Goal: Task Accomplishment & Management: Manage account settings

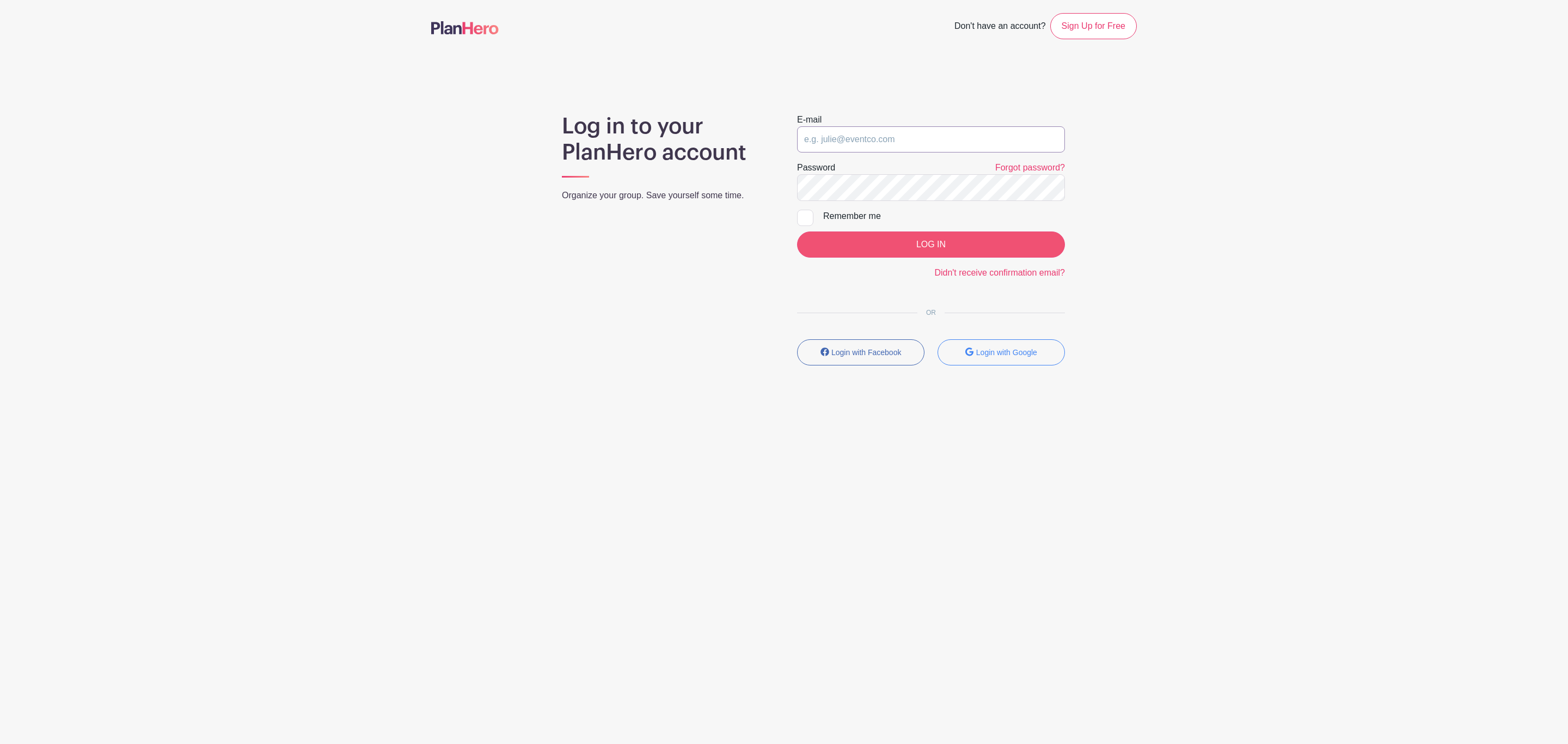
type input "[PERSON_NAME][EMAIL_ADDRESS][DOMAIN_NAME]"
click at [910, 253] on input "LOG IN" at bounding box center [931, 245] width 268 height 26
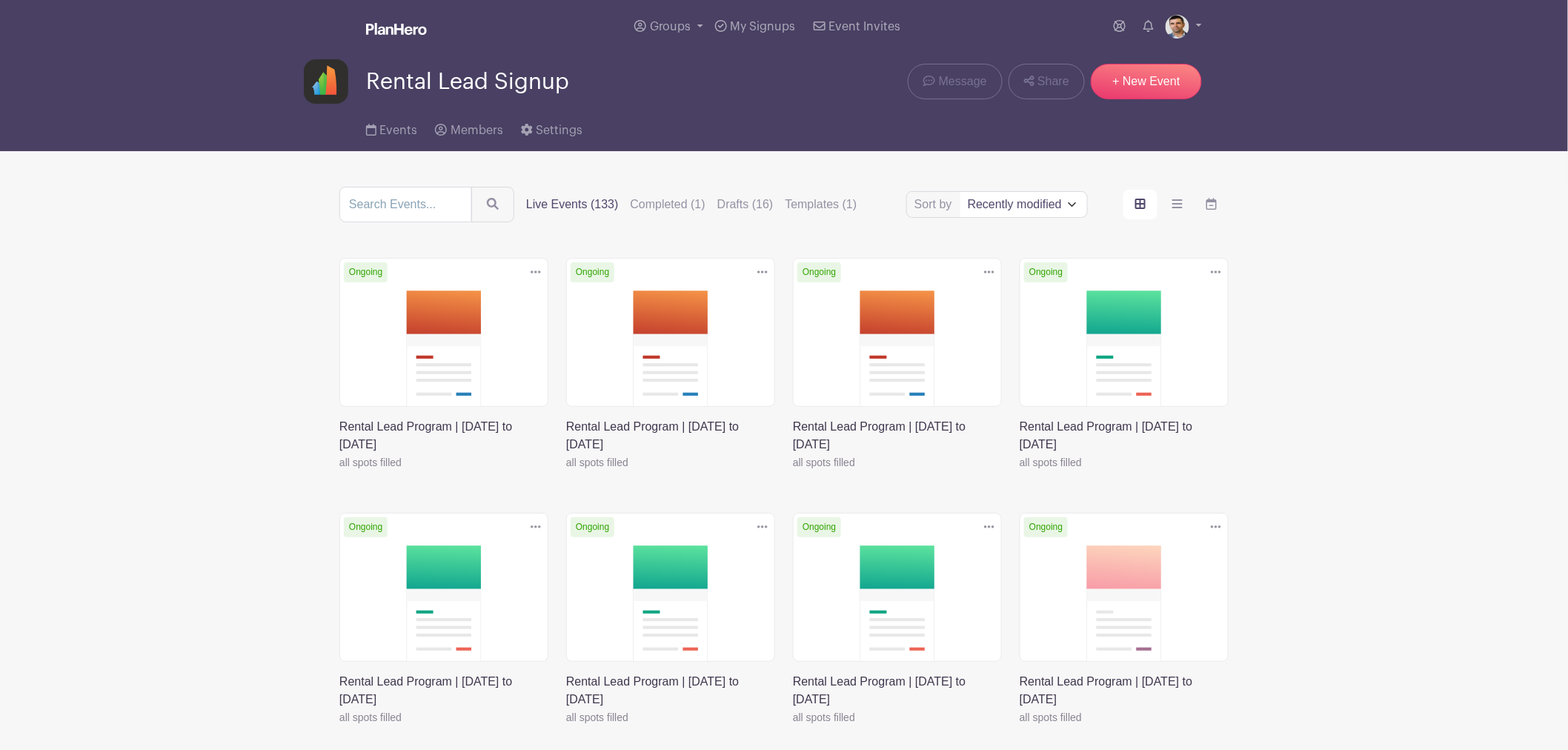
click at [339, 471] on link at bounding box center [339, 471] width 0 height 0
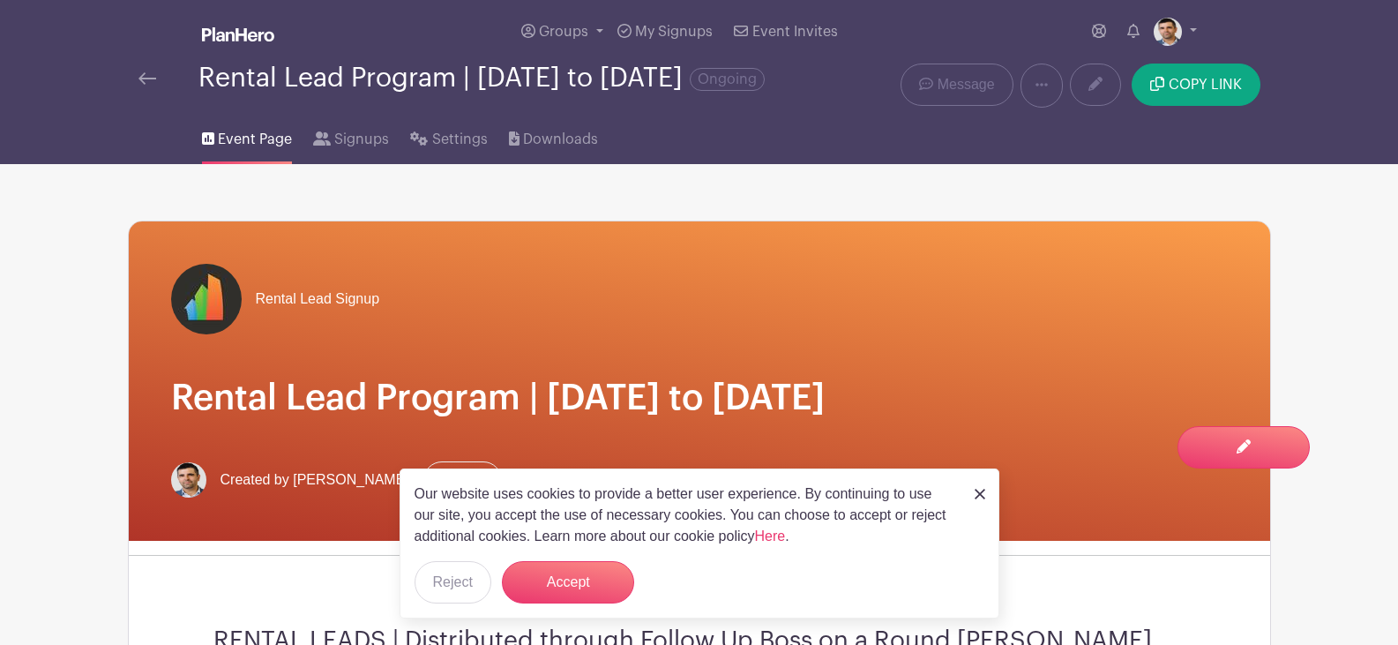
click at [973, 491] on div "Our website uses cookies to provide a better user experience. By continuing to …" at bounding box center [700, 544] width 600 height 150
click at [983, 494] on img at bounding box center [980, 494] width 11 height 11
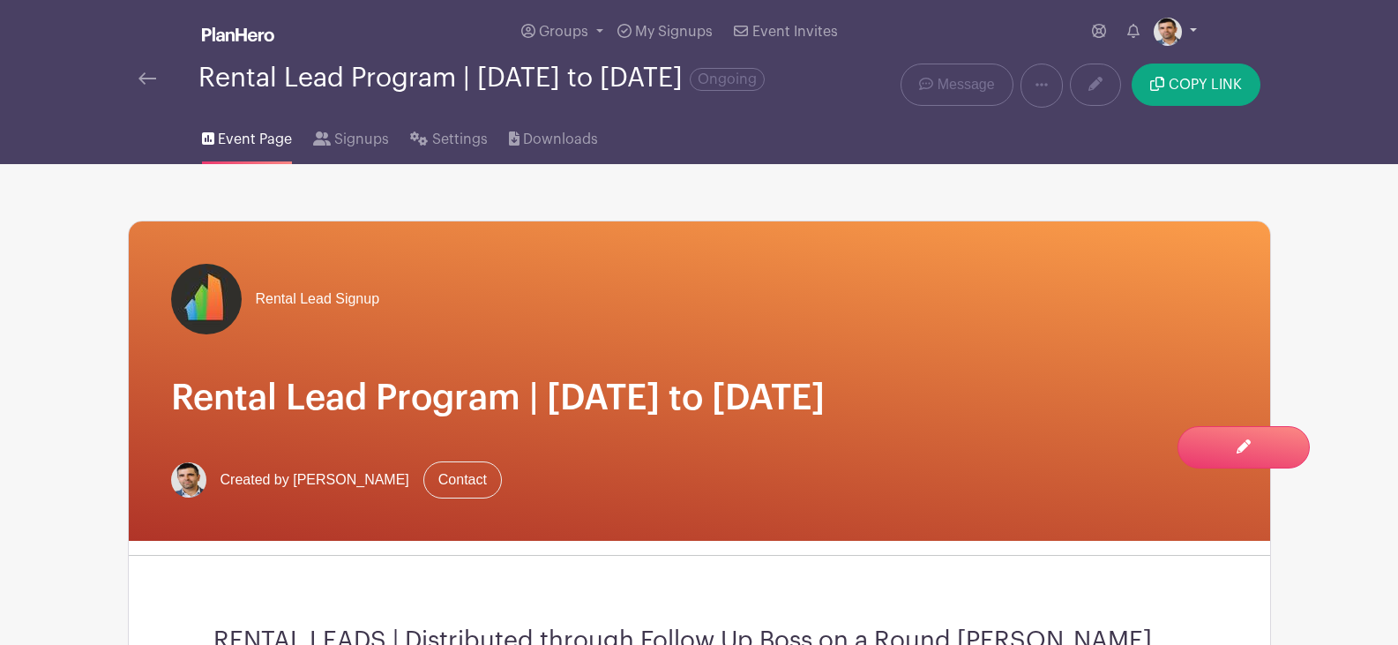
click at [1173, 34] on img at bounding box center [1168, 32] width 28 height 28
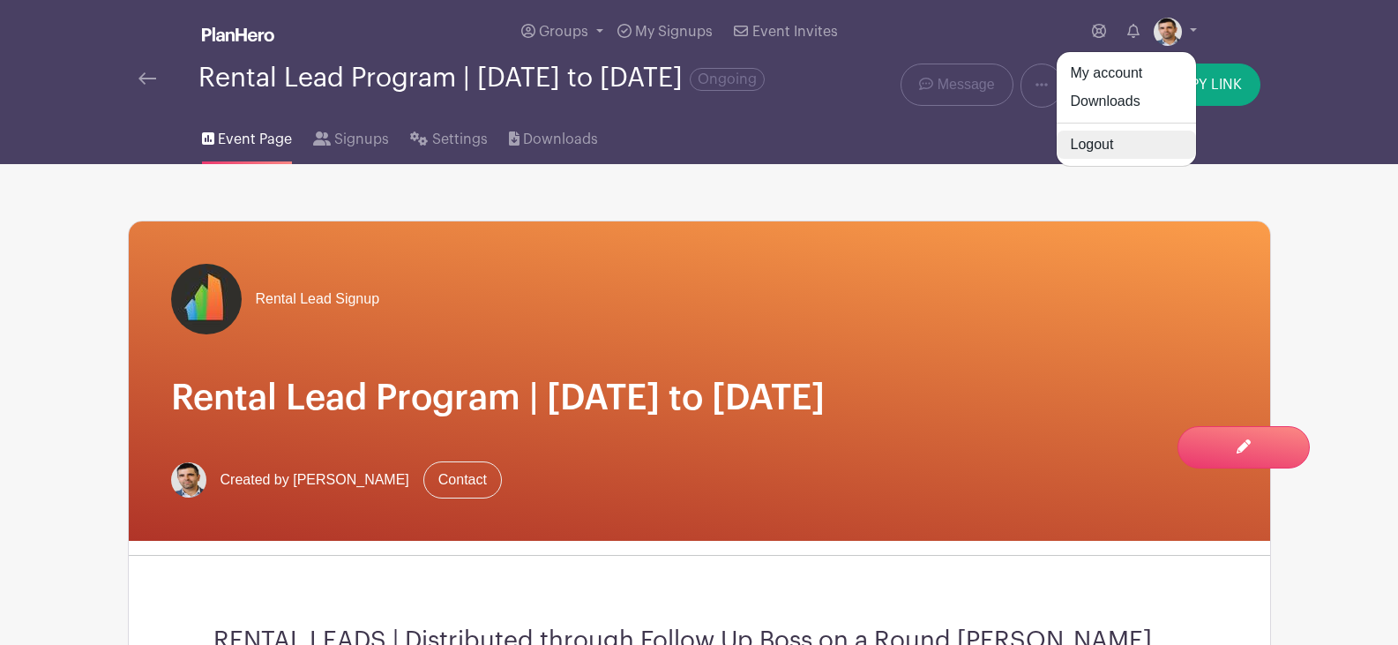
click at [1154, 140] on link "Logout" at bounding box center [1126, 145] width 139 height 28
